Goal: Book appointment/travel/reservation

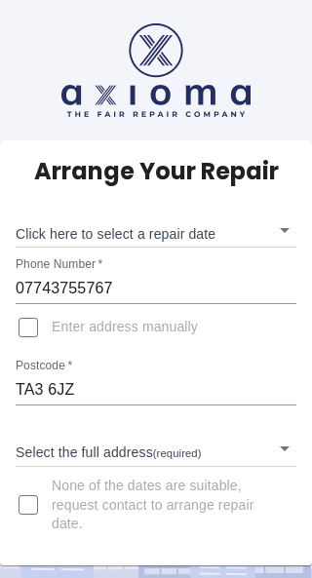
click at [277, 235] on body "Arrange Your Repair Click here to select a repair date ​ Phone Number   * 07743…" at bounding box center [156, 289] width 312 height 578
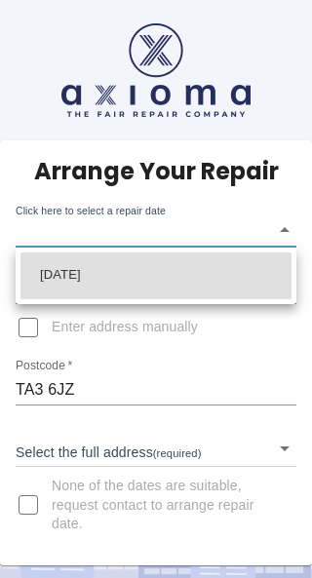
scroll to position [91, 0]
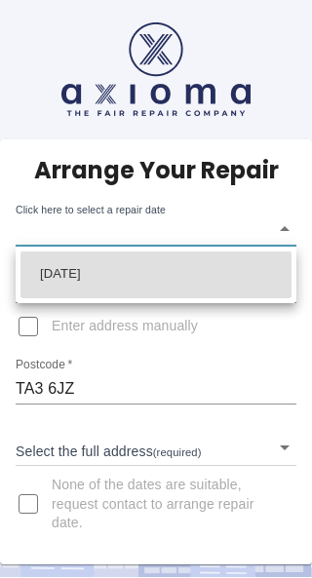
click at [32, 416] on div at bounding box center [156, 289] width 312 height 578
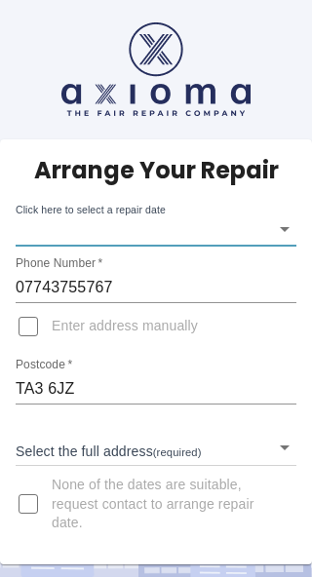
click at [30, 481] on input "None of the dates are suitable, request contact to arrange repair date." at bounding box center [28, 504] width 47 height 47
checkbox input "true"
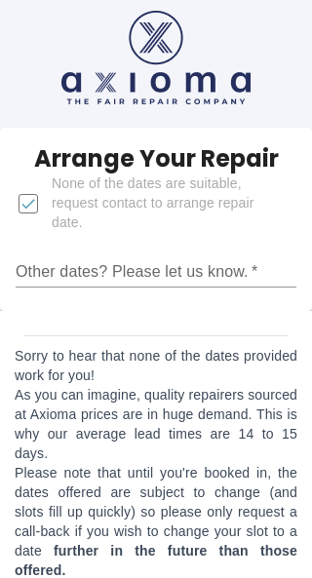
scroll to position [9, 0]
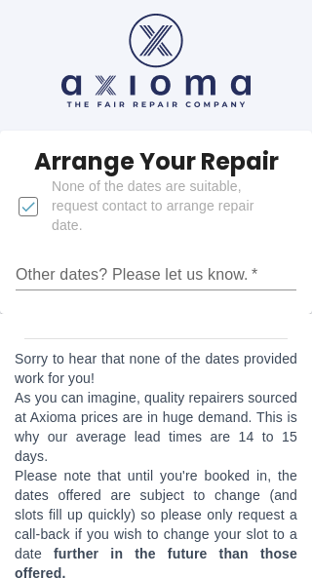
click at [133, 272] on input "Other dates? Please let us know.   *" at bounding box center [156, 275] width 281 height 31
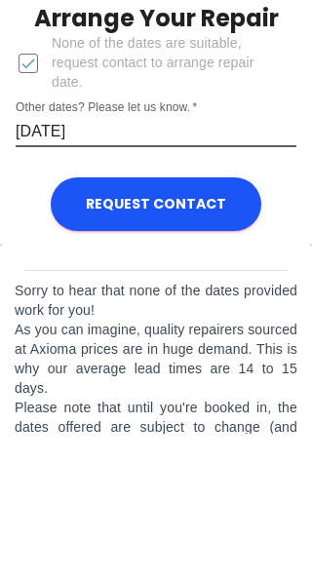
click at [17, 260] on input "1 Sept" at bounding box center [156, 275] width 281 height 31
type input "Monday 1 Sept"
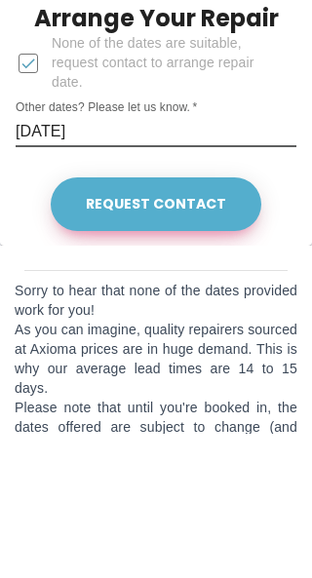
click at [152, 322] on button "Request contact" at bounding box center [156, 349] width 211 height 54
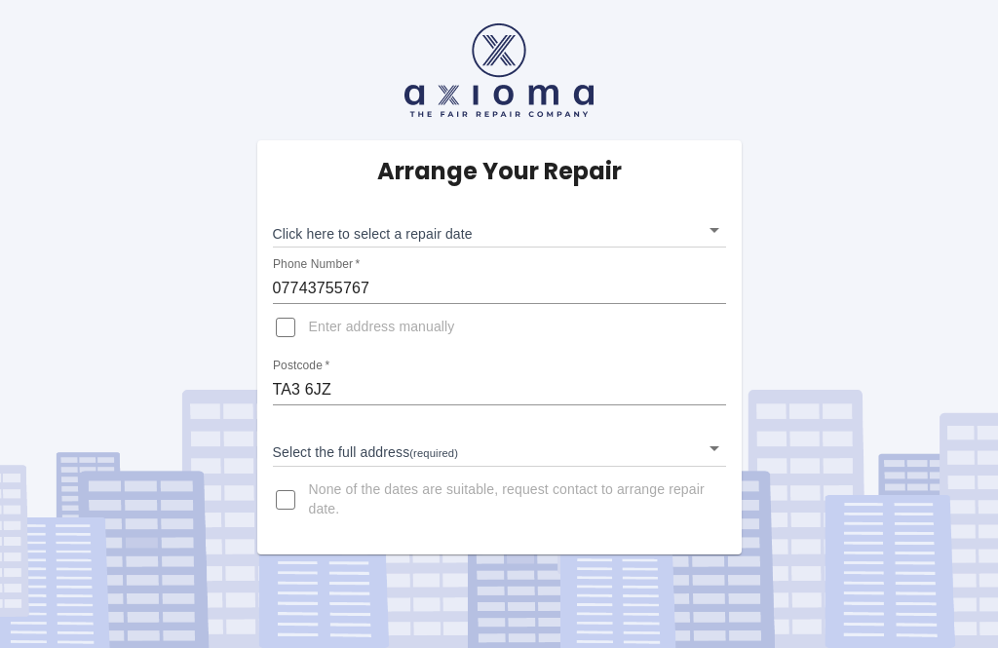
click at [711, 237] on body "Arrange Your Repair Click here to select a repair date ​ Phone Number   * 07743…" at bounding box center [499, 324] width 998 height 648
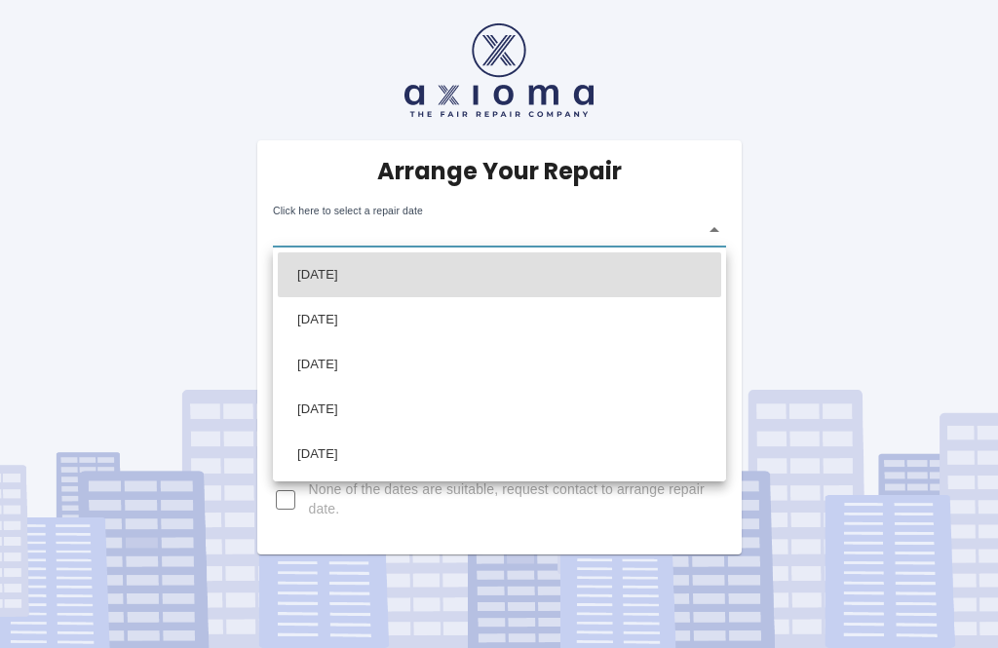
click at [475, 269] on li "[DATE]" at bounding box center [499, 274] width 443 height 45
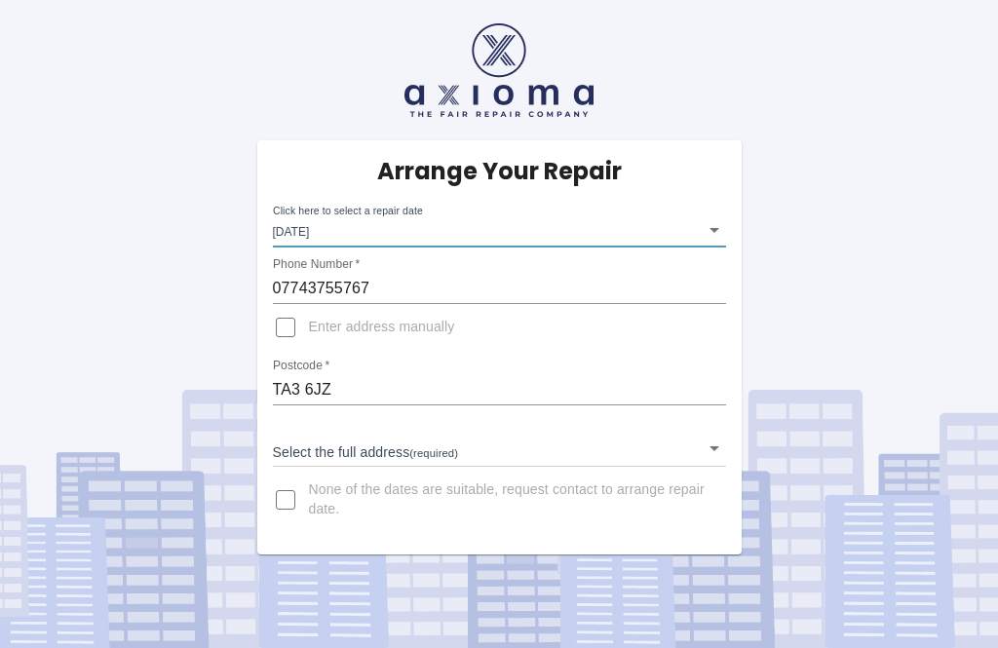
type input "[DATE]T00:00:00.000Z"
click at [708, 381] on body "Arrange Your Repair Click here to select a repair date [DATE] [DATE]T00:00:00.0…" at bounding box center [499, 324] width 998 height 648
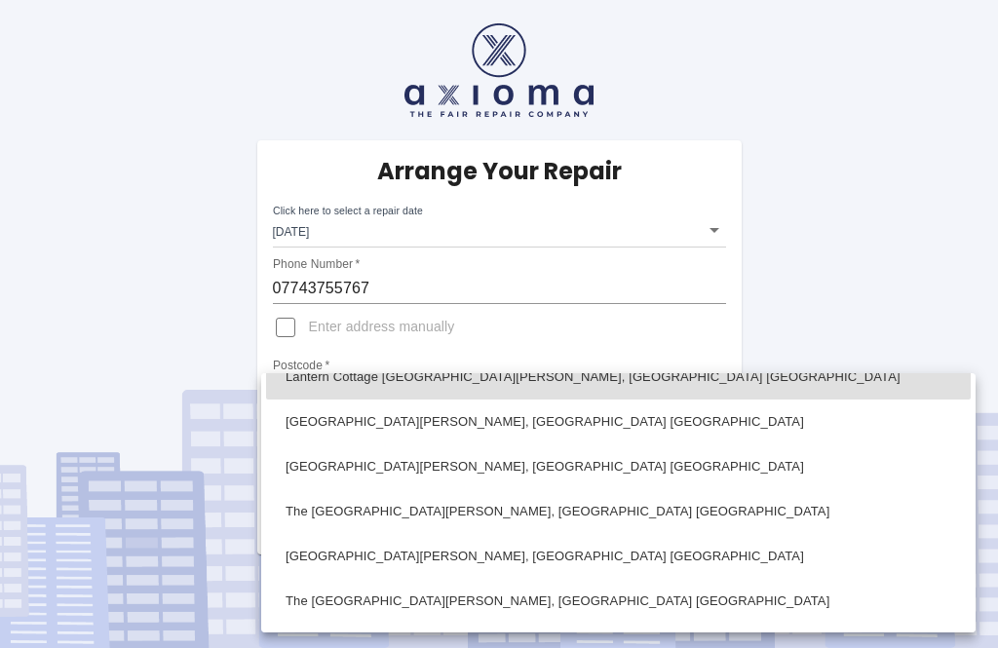
scroll to position [23, 0]
click at [323, 476] on li "[GEOGRAPHIC_DATA][PERSON_NAME], [GEOGRAPHIC_DATA] [GEOGRAPHIC_DATA]" at bounding box center [618, 466] width 705 height 45
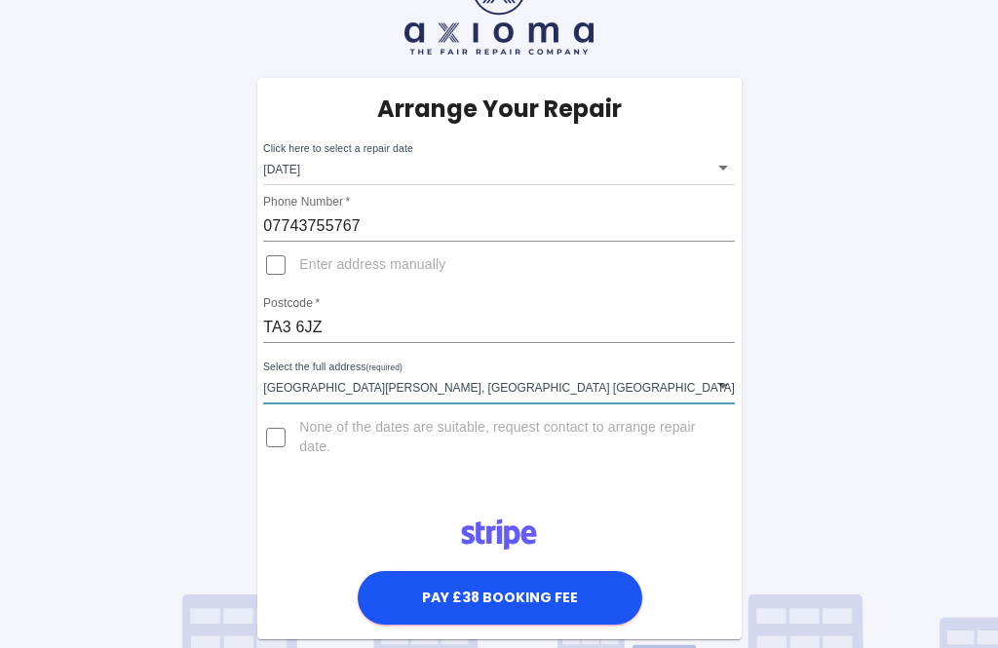
type input "[GEOGRAPHIC_DATA][PERSON_NAME], [GEOGRAPHIC_DATA] [GEOGRAPHIC_DATA]"
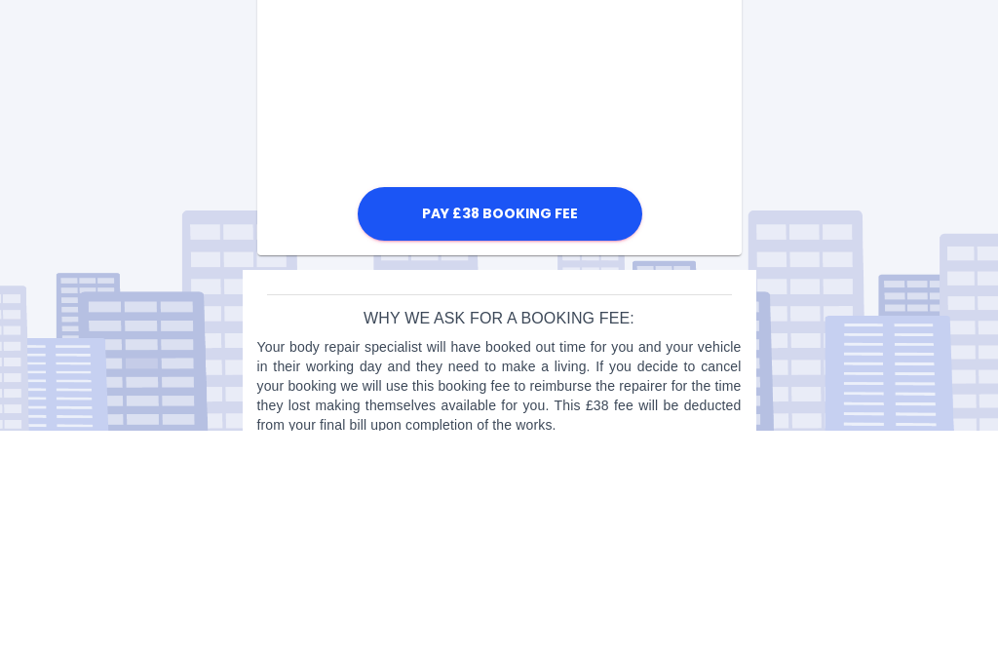
scroll to position [1173, 0]
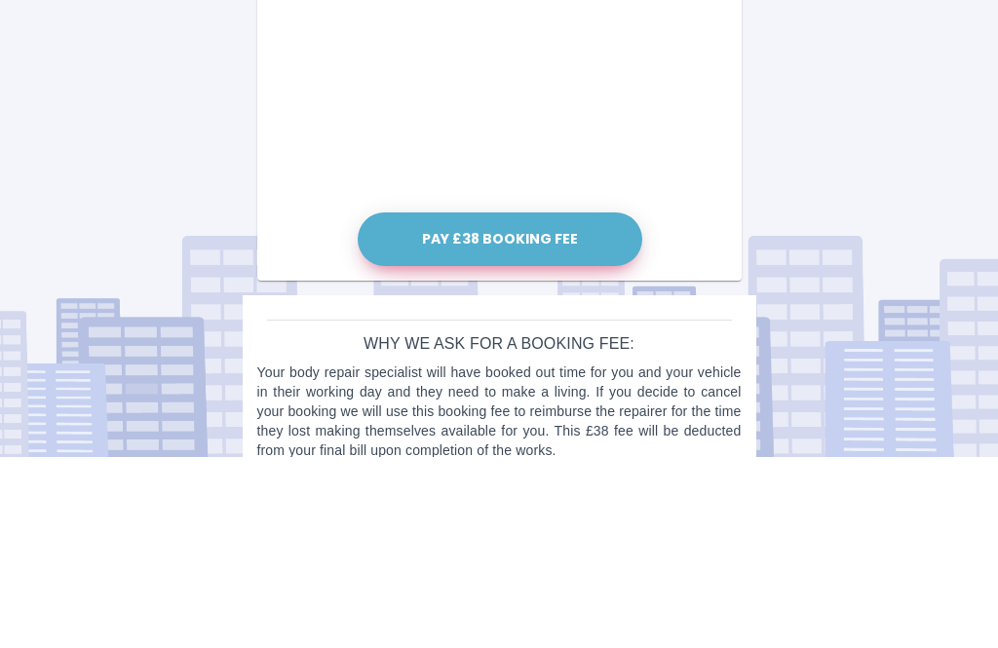
click at [493, 404] on button "Pay £38 Booking Fee" at bounding box center [500, 431] width 285 height 54
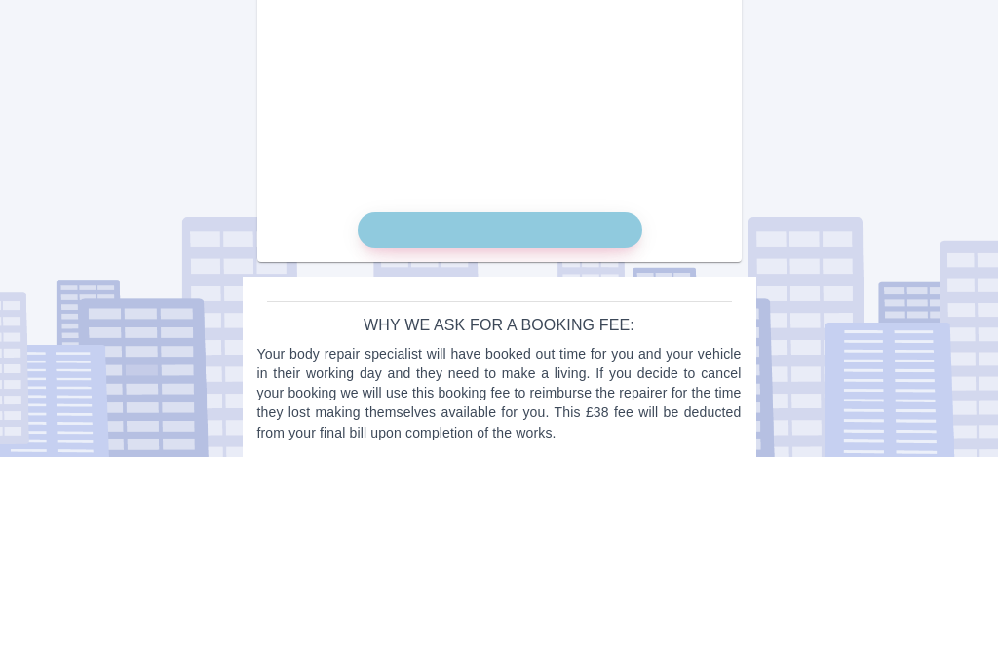
scroll to position [1130, 0]
